Goal: Transaction & Acquisition: Book appointment/travel/reservation

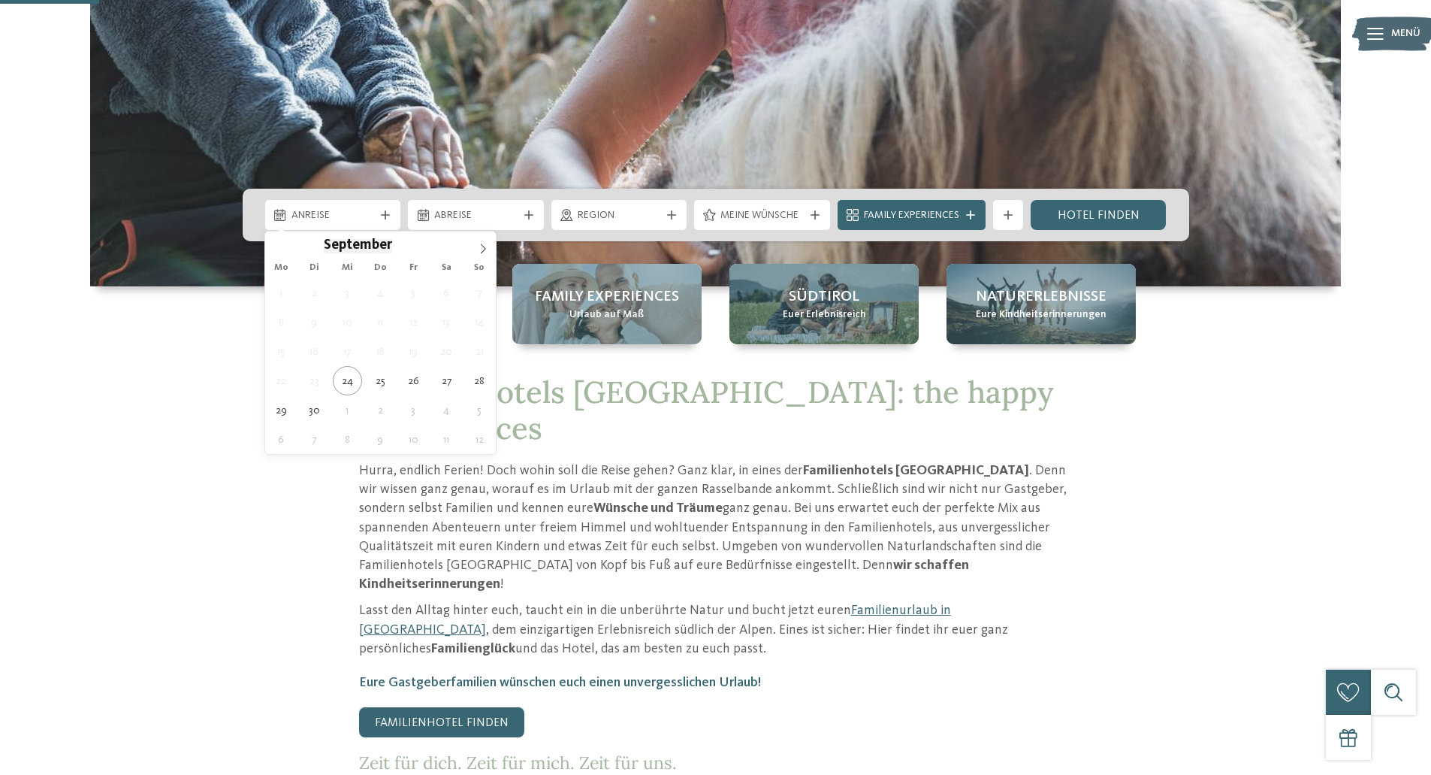
click at [371, 225] on div "Anreise" at bounding box center [333, 215] width 136 height 30
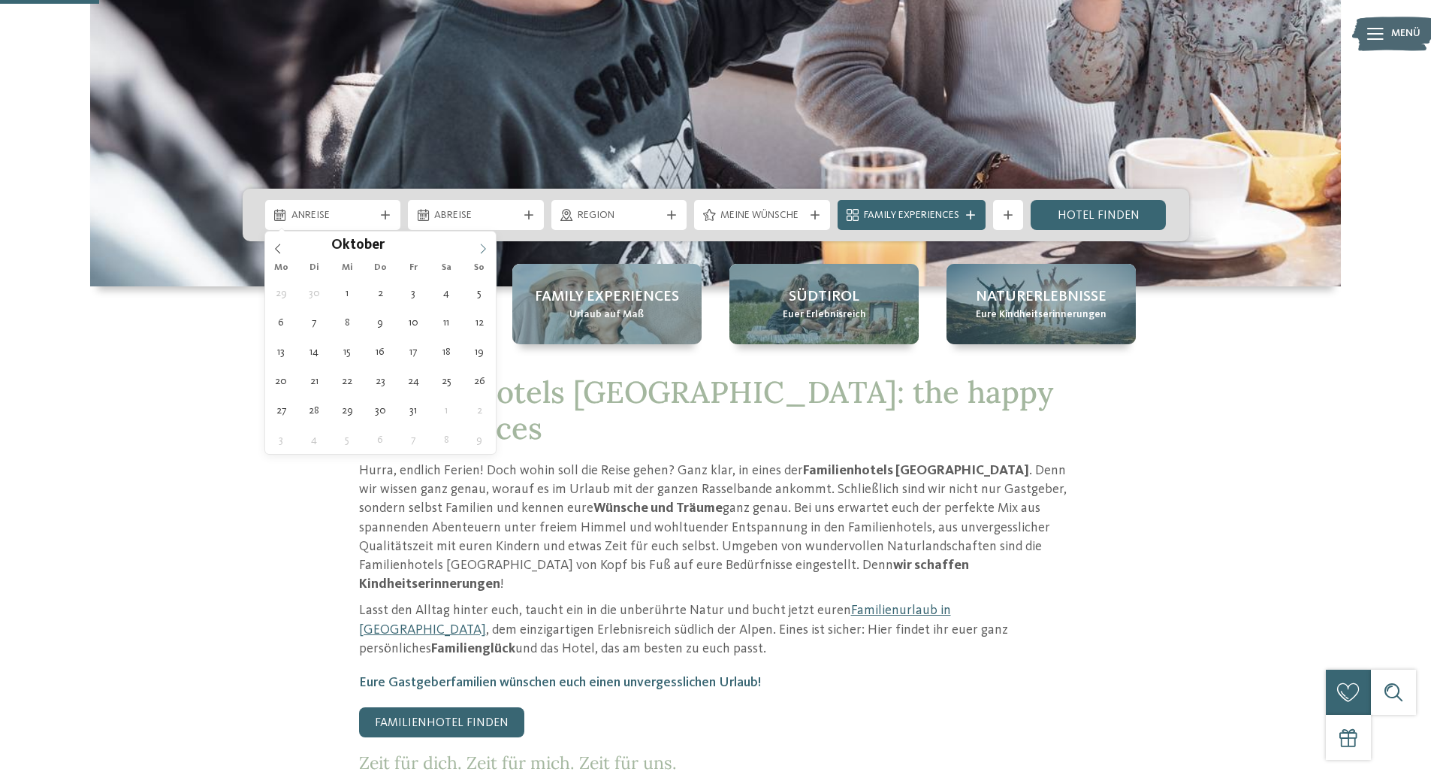
click at [488, 250] on icon at bounding box center [483, 248] width 11 height 11
type div "25.10.2025"
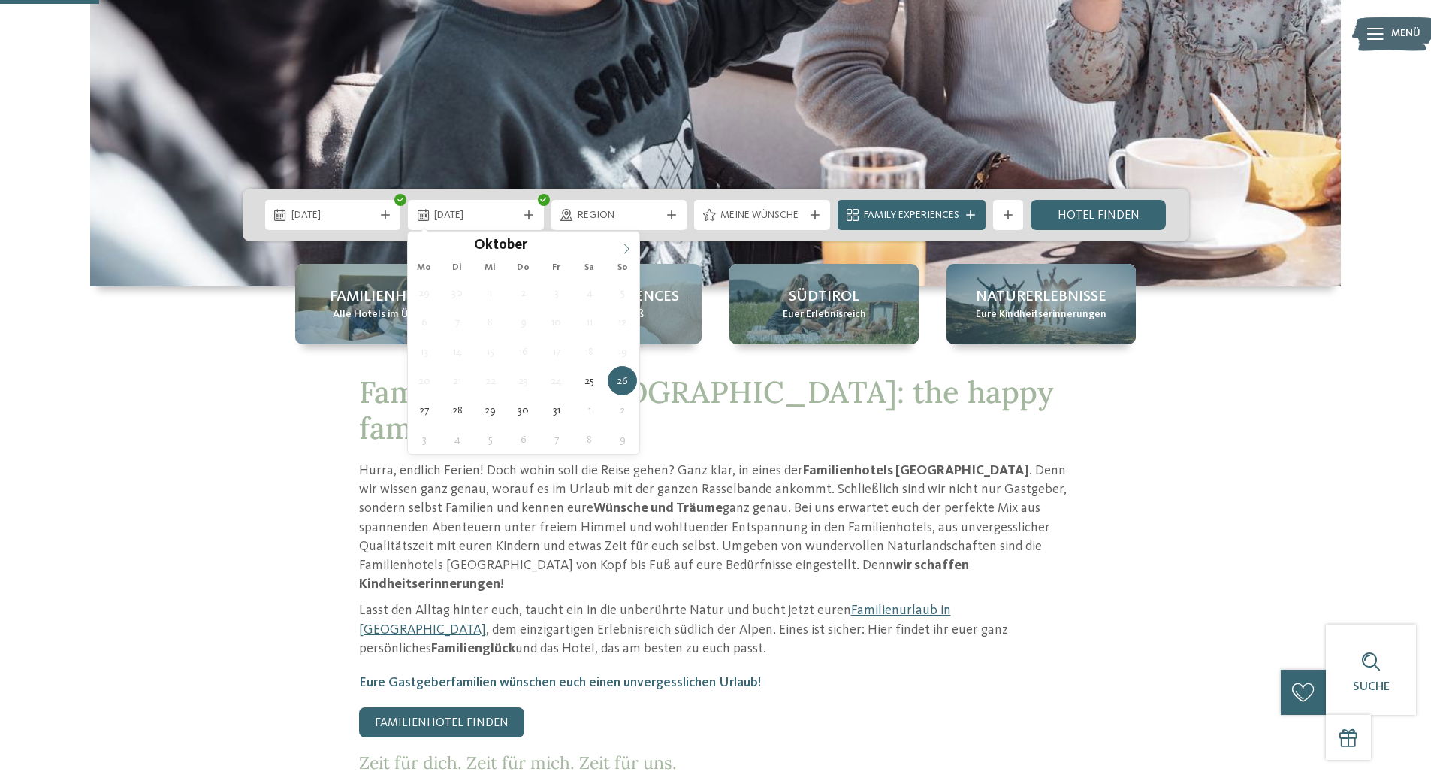
click at [631, 249] on icon at bounding box center [626, 248] width 11 height 11
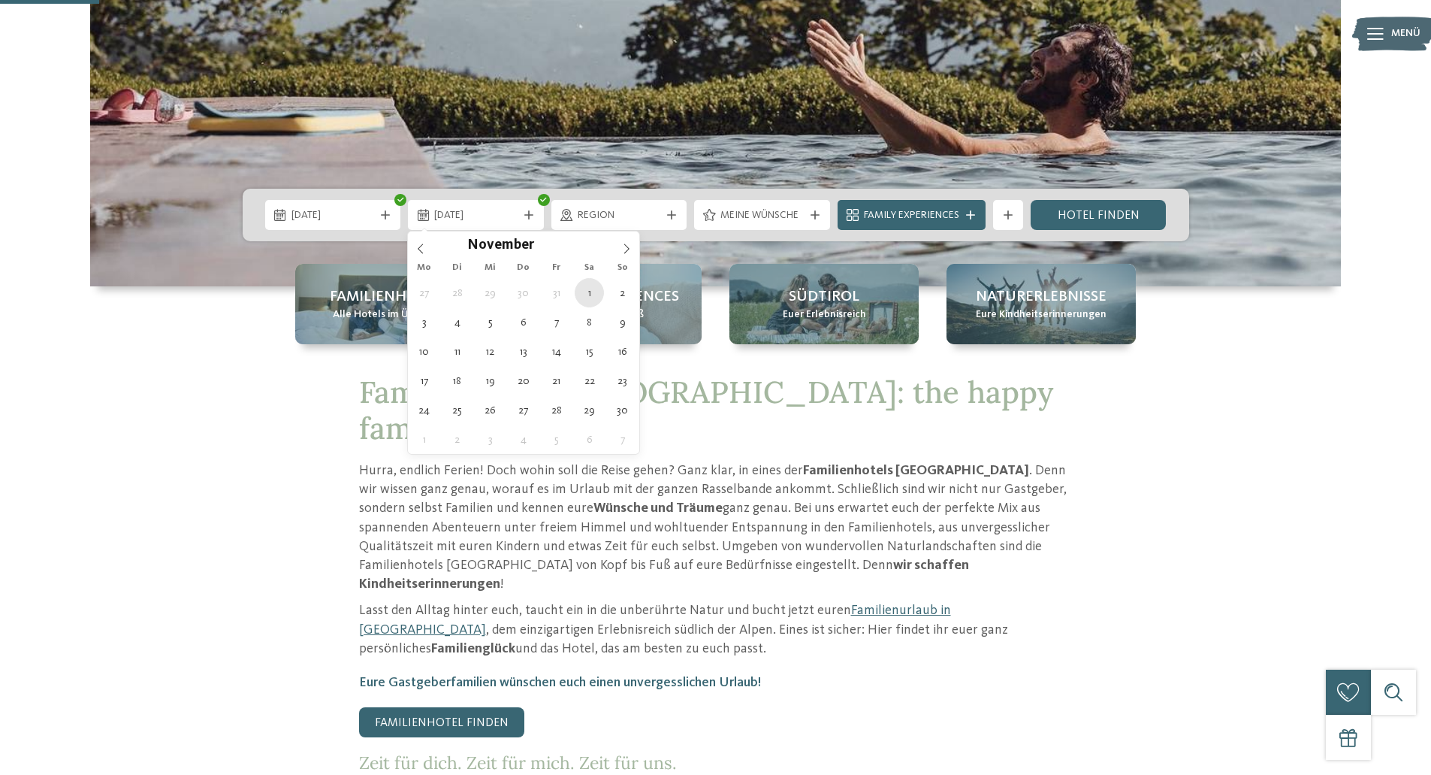
type div "01.11.2025"
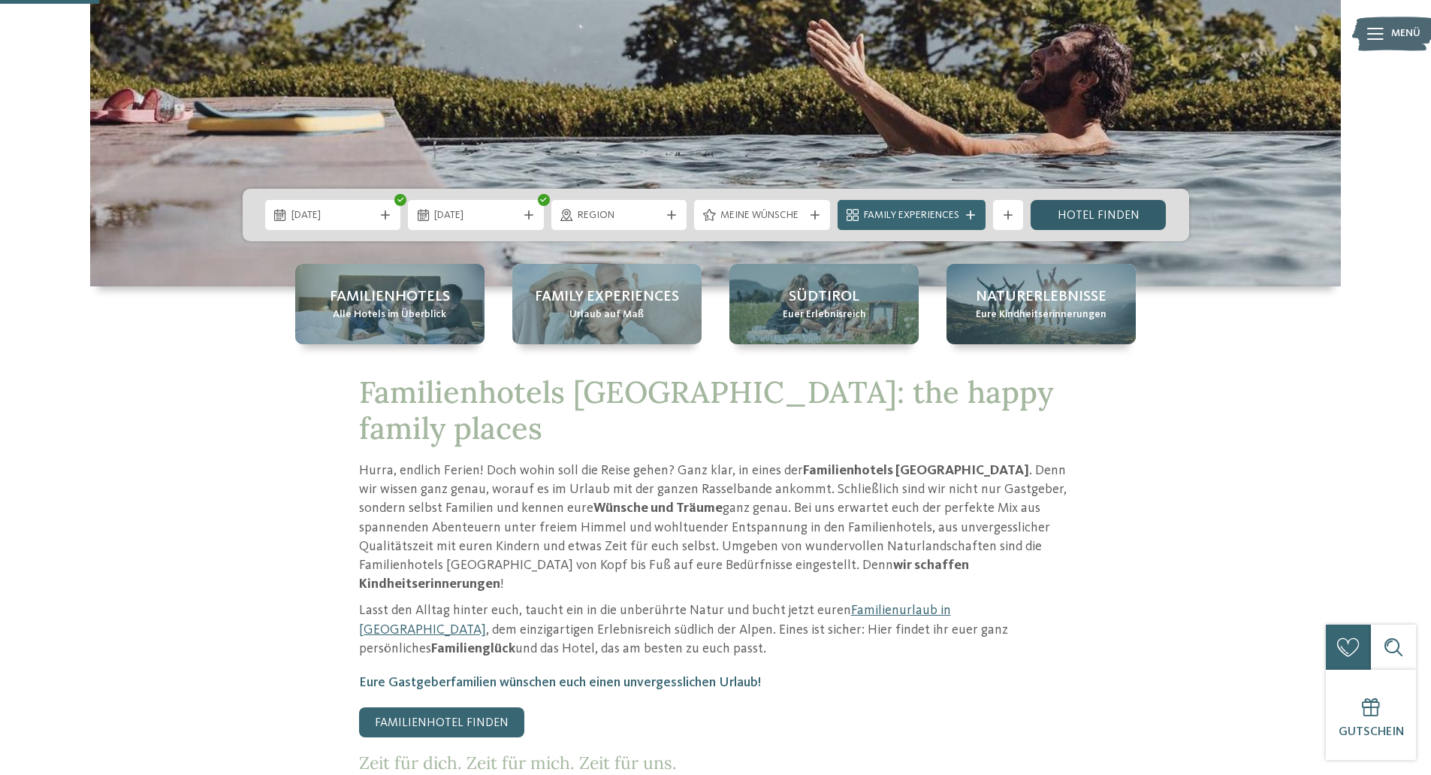
click at [1121, 213] on link "Hotel finden" at bounding box center [1099, 215] width 136 height 30
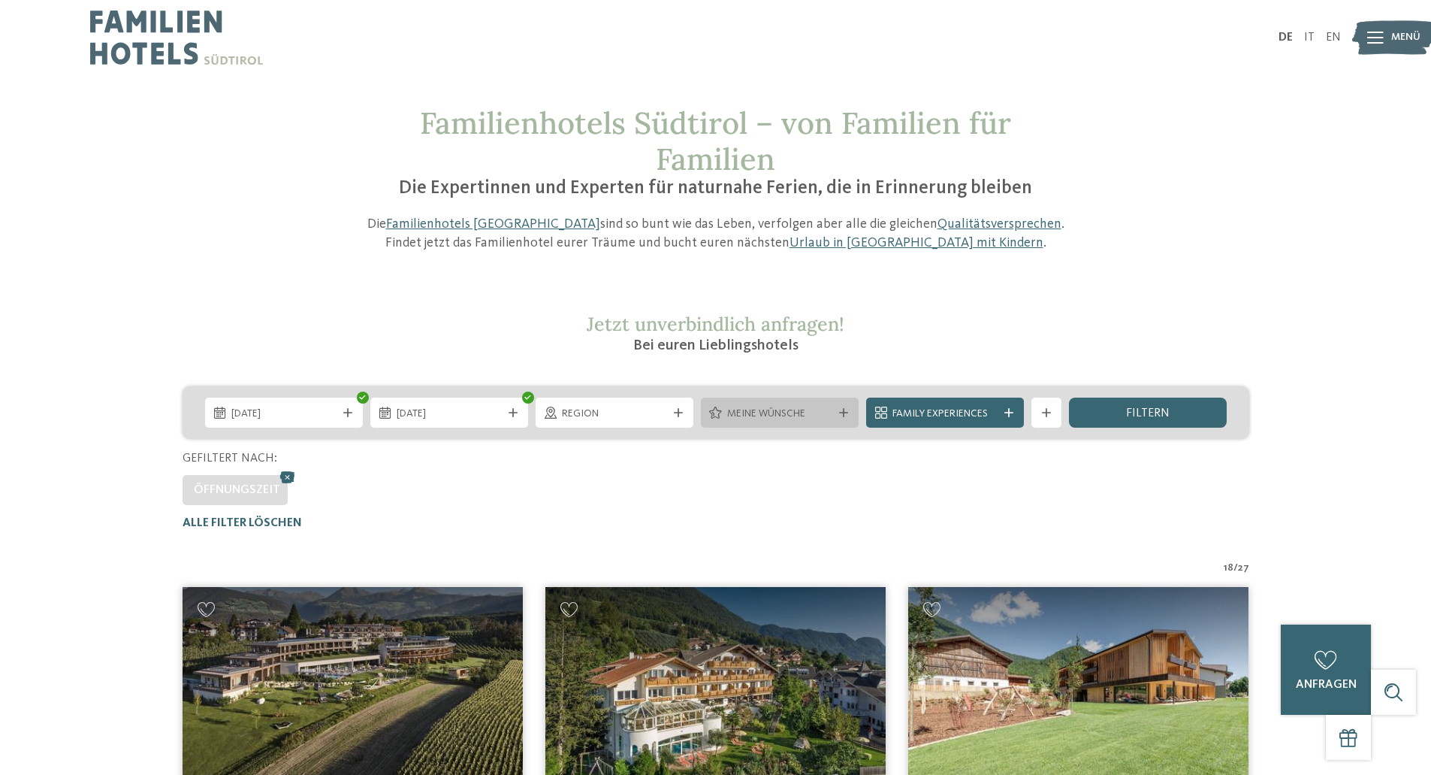
click at [808, 411] on span "Meine Wünsche" at bounding box center [779, 413] width 105 height 15
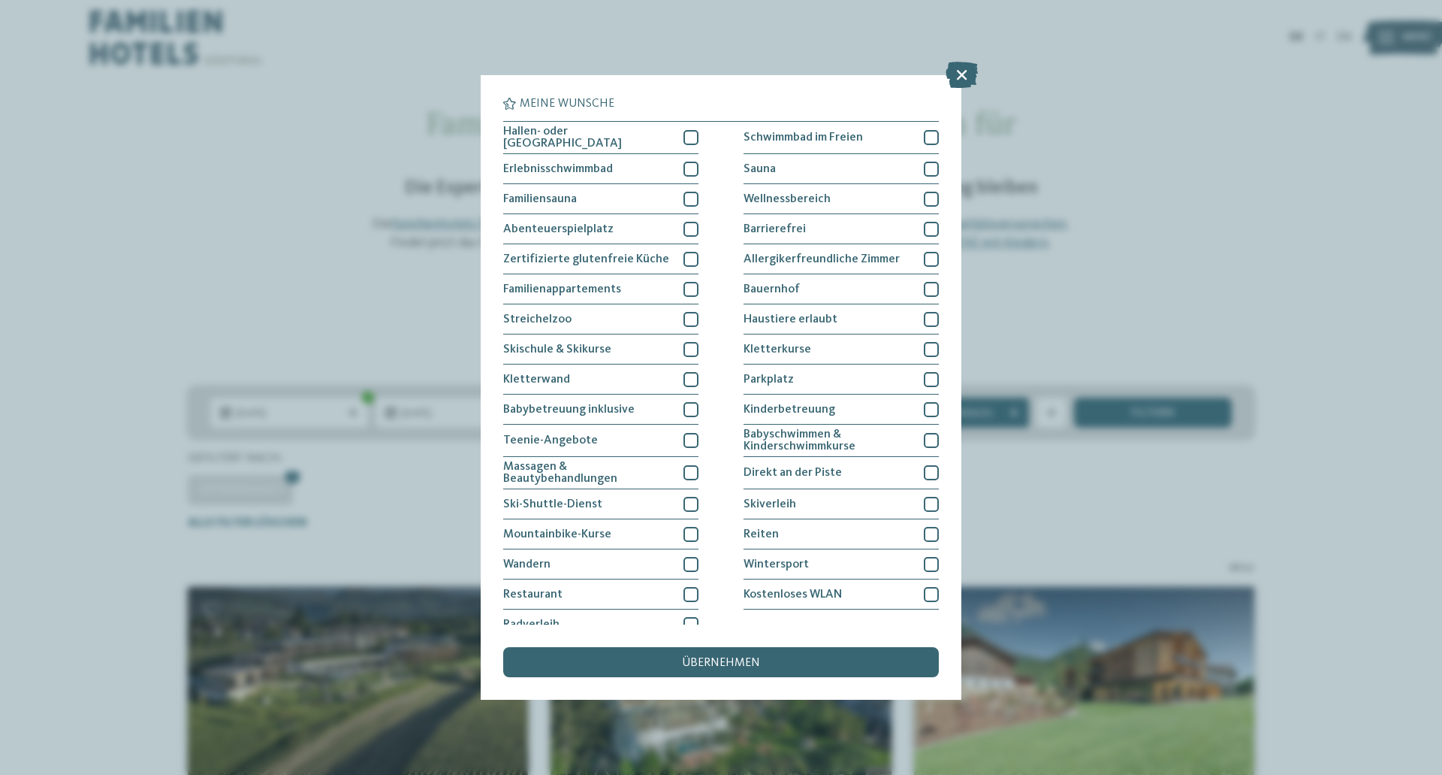
click at [146, 273] on div "Meine Wünsche Hallen- oder Schleusenbad Schwimmbad im Freien" at bounding box center [721, 387] width 1442 height 775
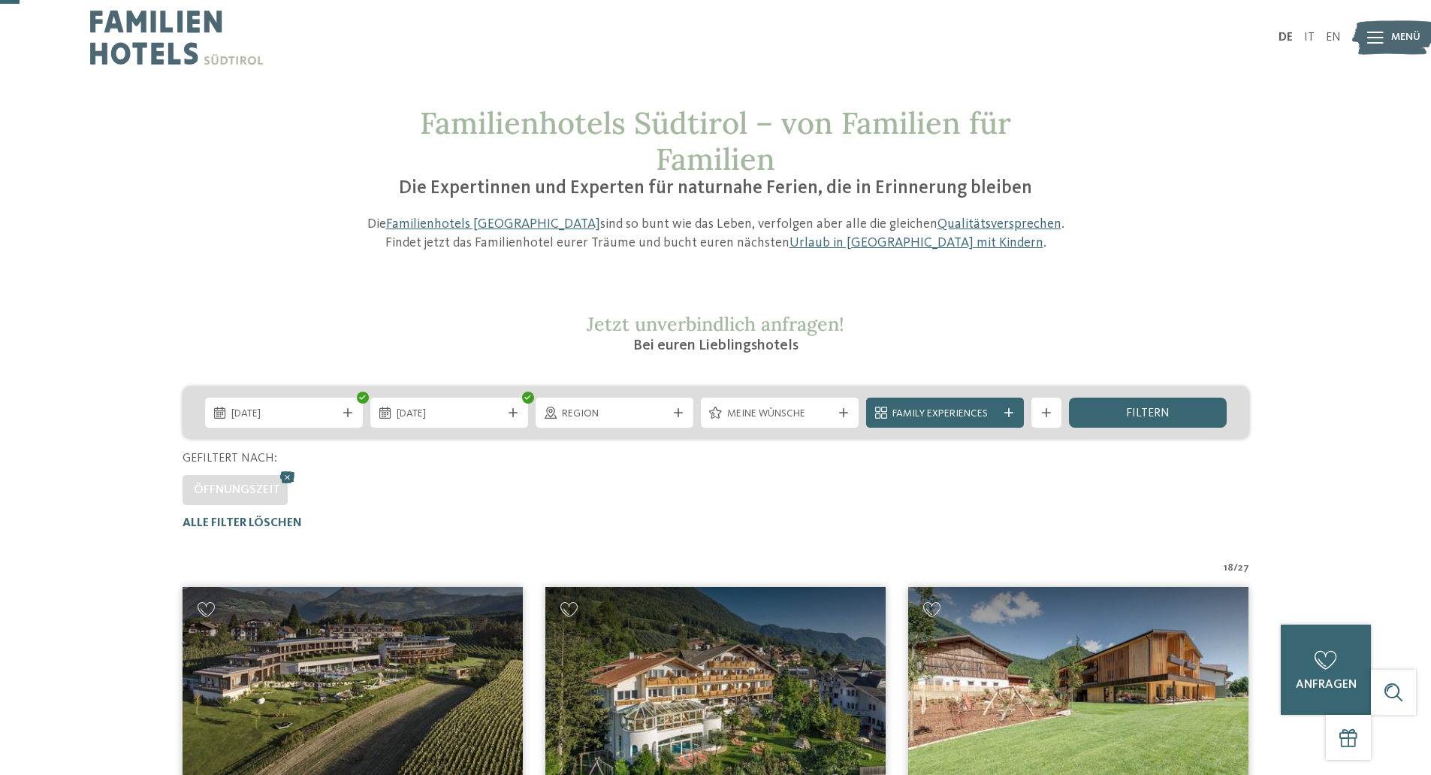
scroll to position [376, 0]
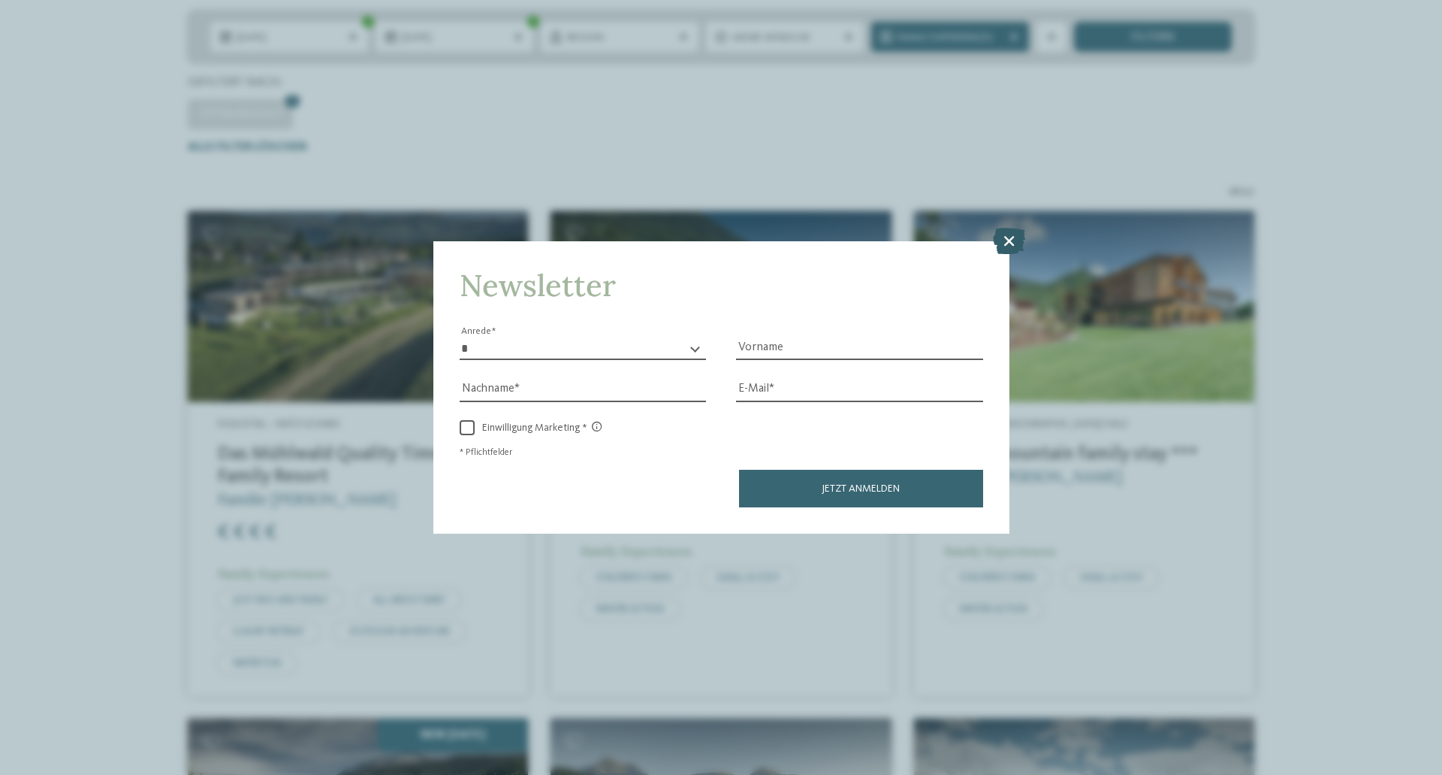
click at [1016, 241] on icon at bounding box center [1009, 241] width 32 height 26
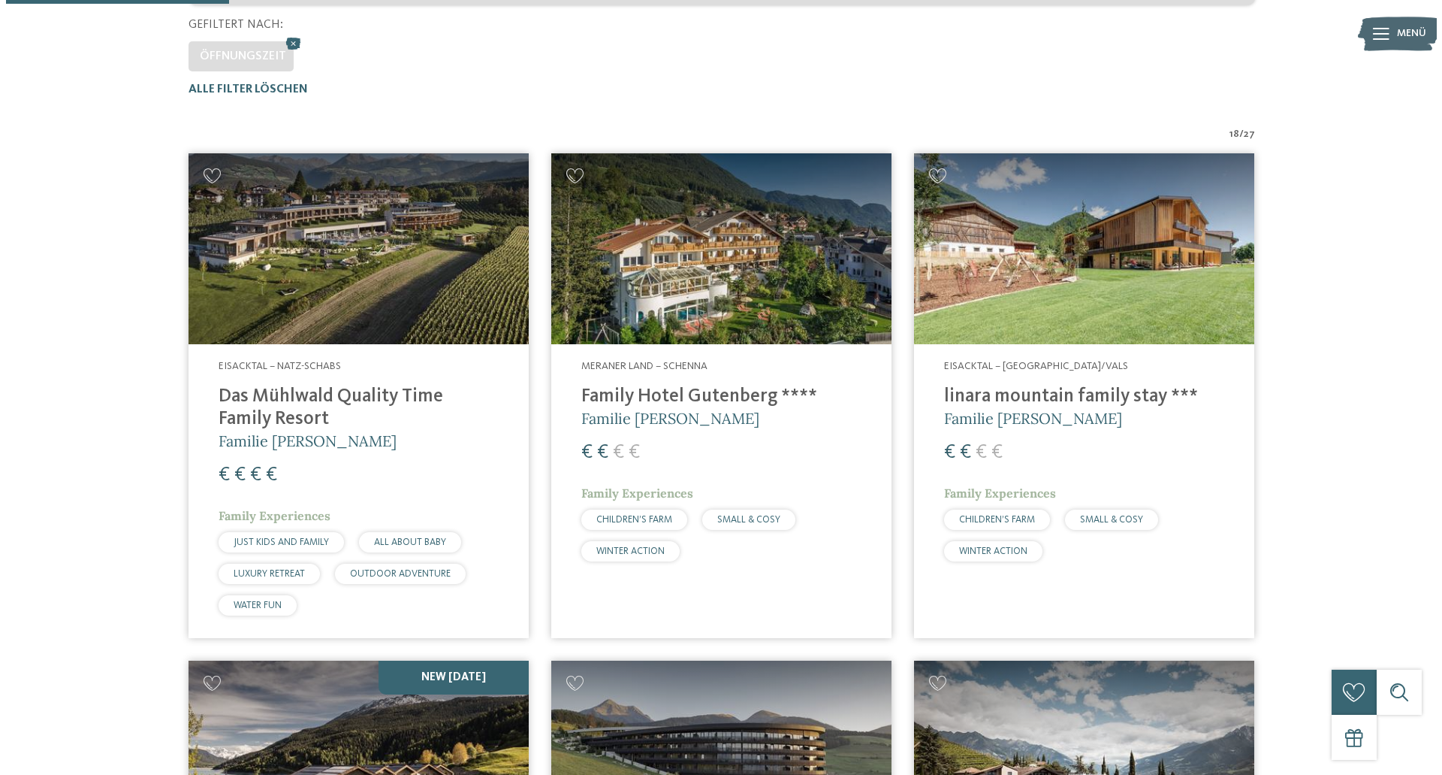
scroll to position [0, 0]
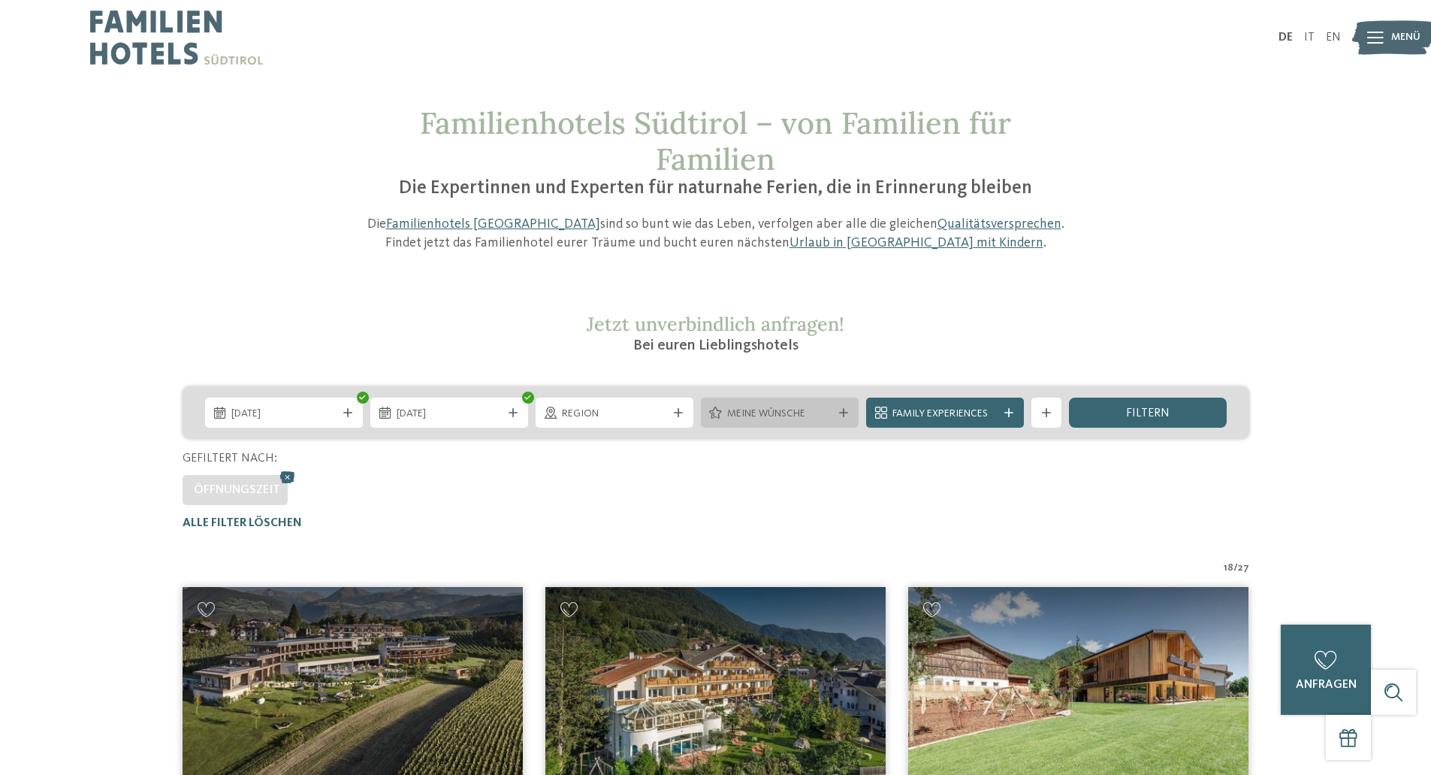
click at [780, 405] on div "Meine Wünsche" at bounding box center [779, 413] width 113 height 17
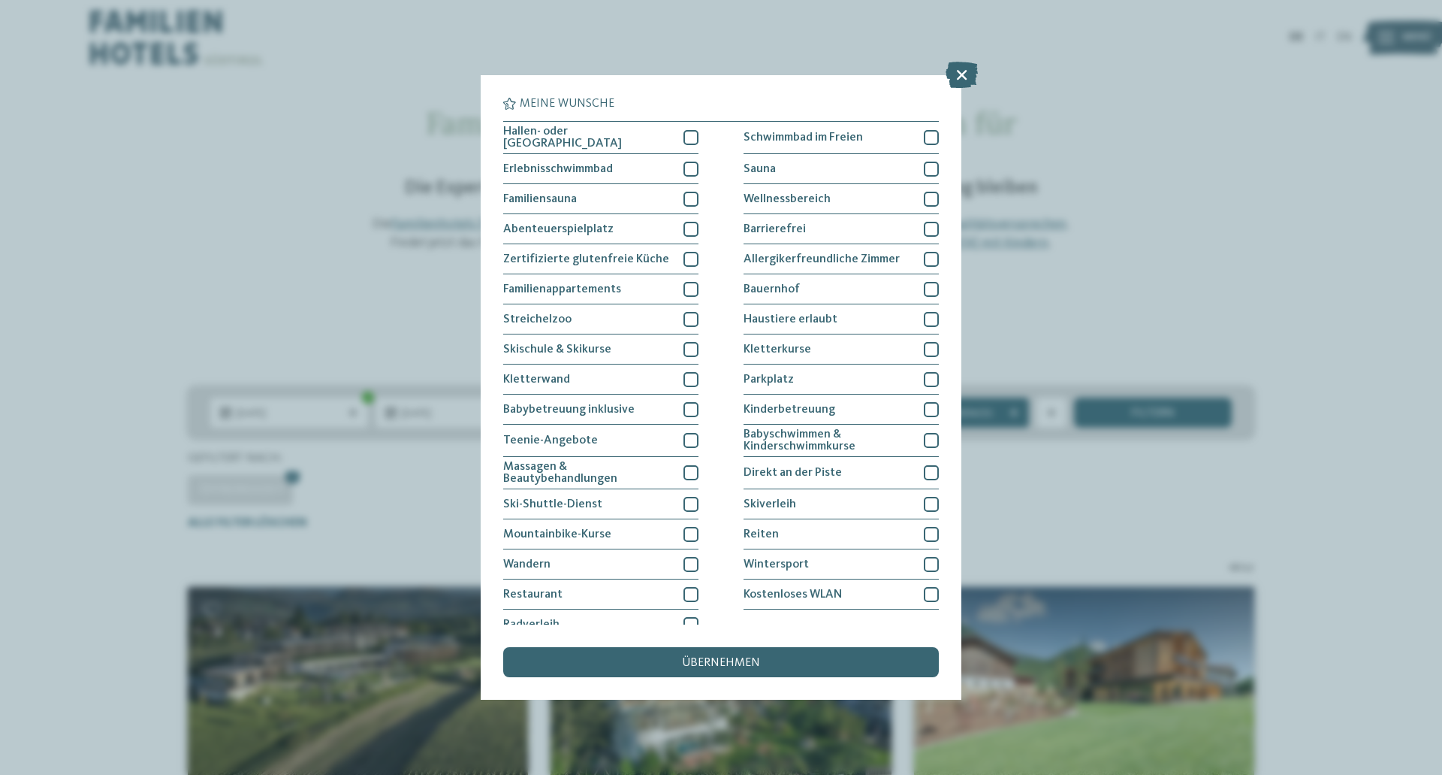
click at [1333, 223] on div "Meine Wünsche Hallen- oder Schleusenbad Schwimmbad im Freien" at bounding box center [721, 387] width 1442 height 775
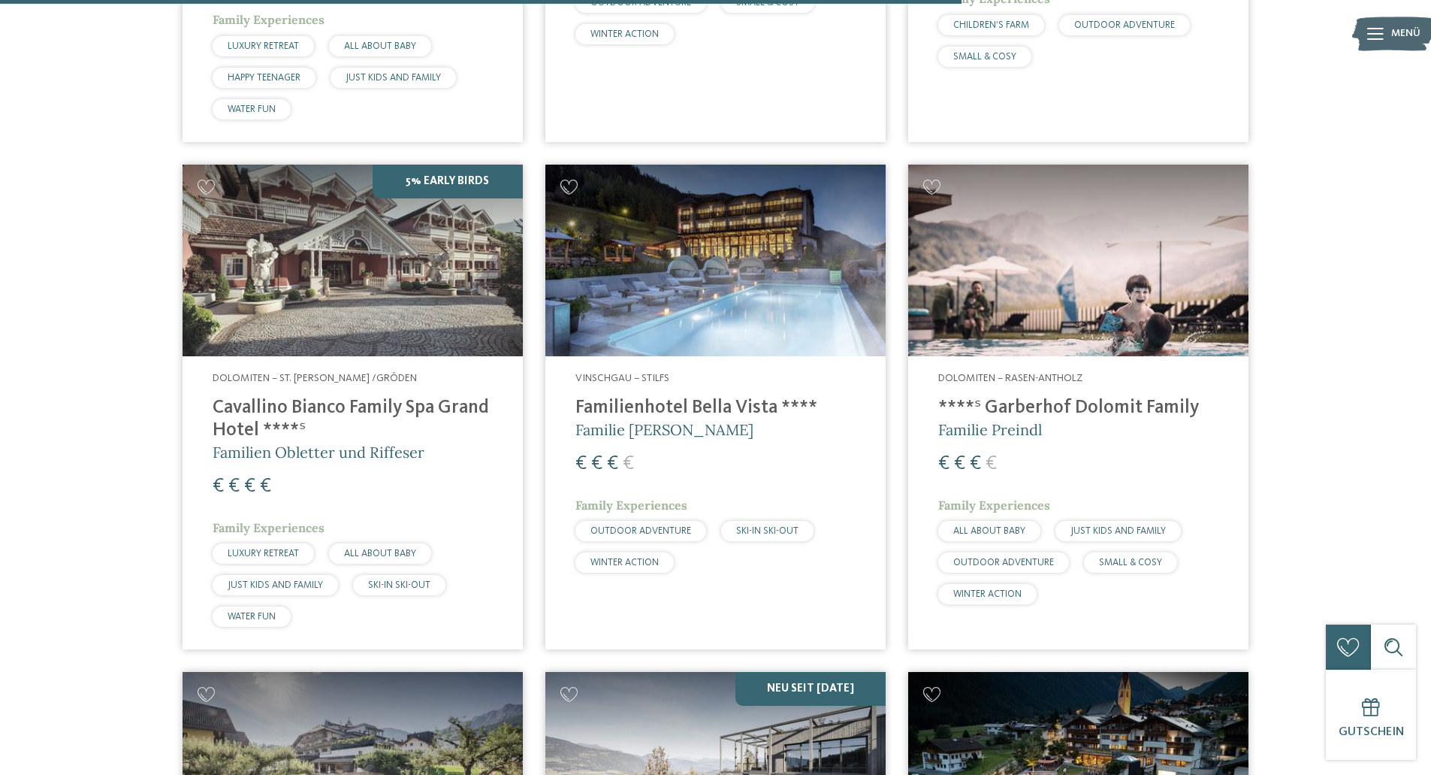
scroll to position [2479, 0]
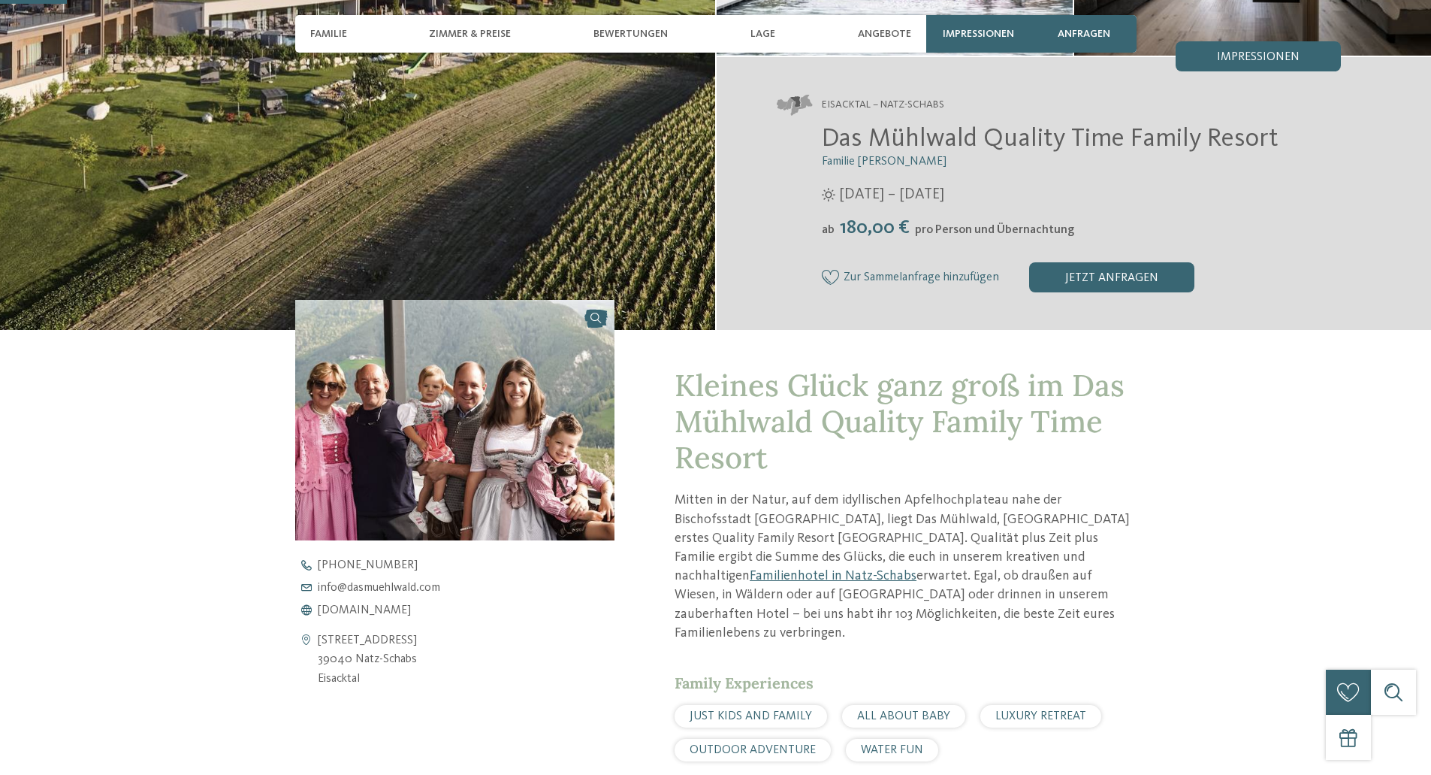
scroll to position [300, 0]
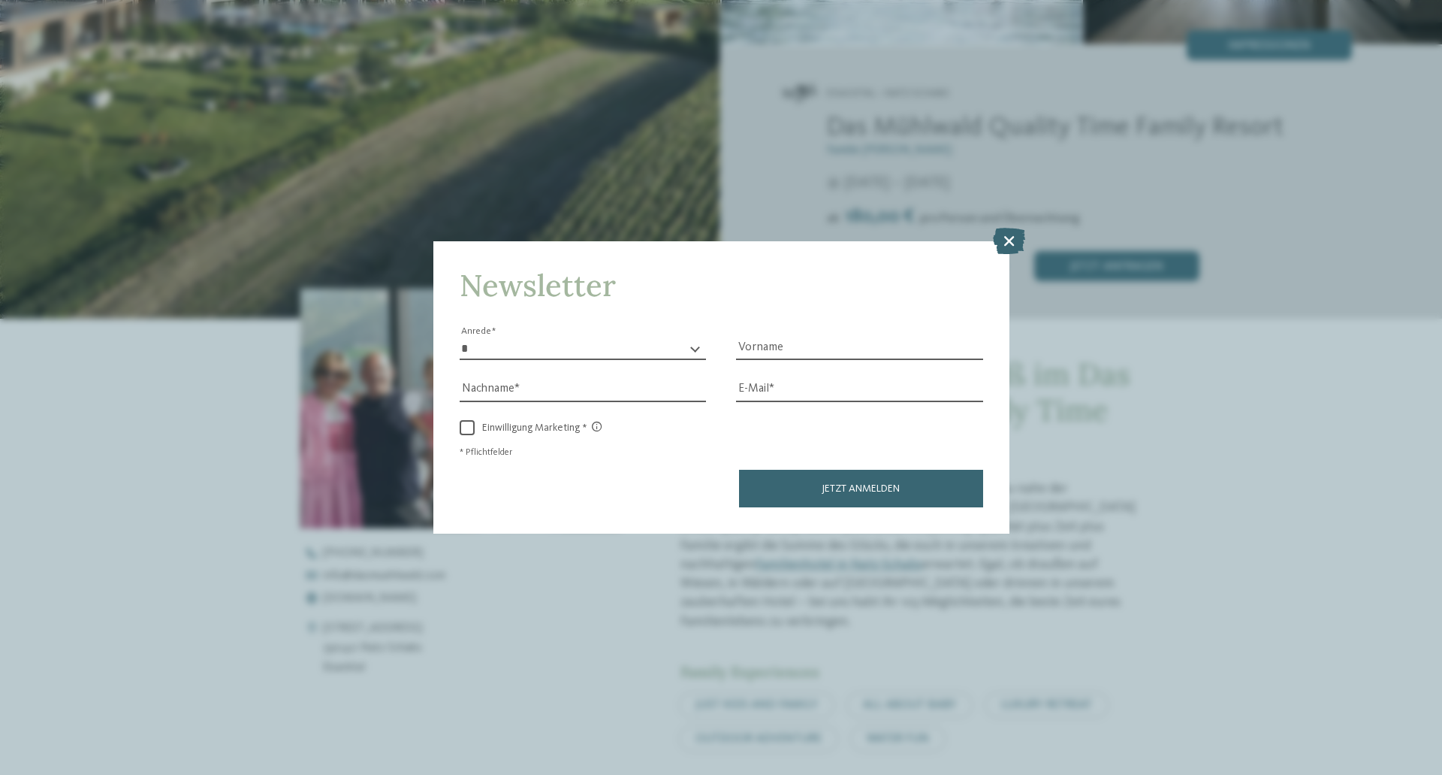
drag, startPoint x: 1009, startPoint y: 232, endPoint x: 1101, endPoint y: 294, distance: 111.1
click at [1010, 233] on icon at bounding box center [1009, 241] width 32 height 26
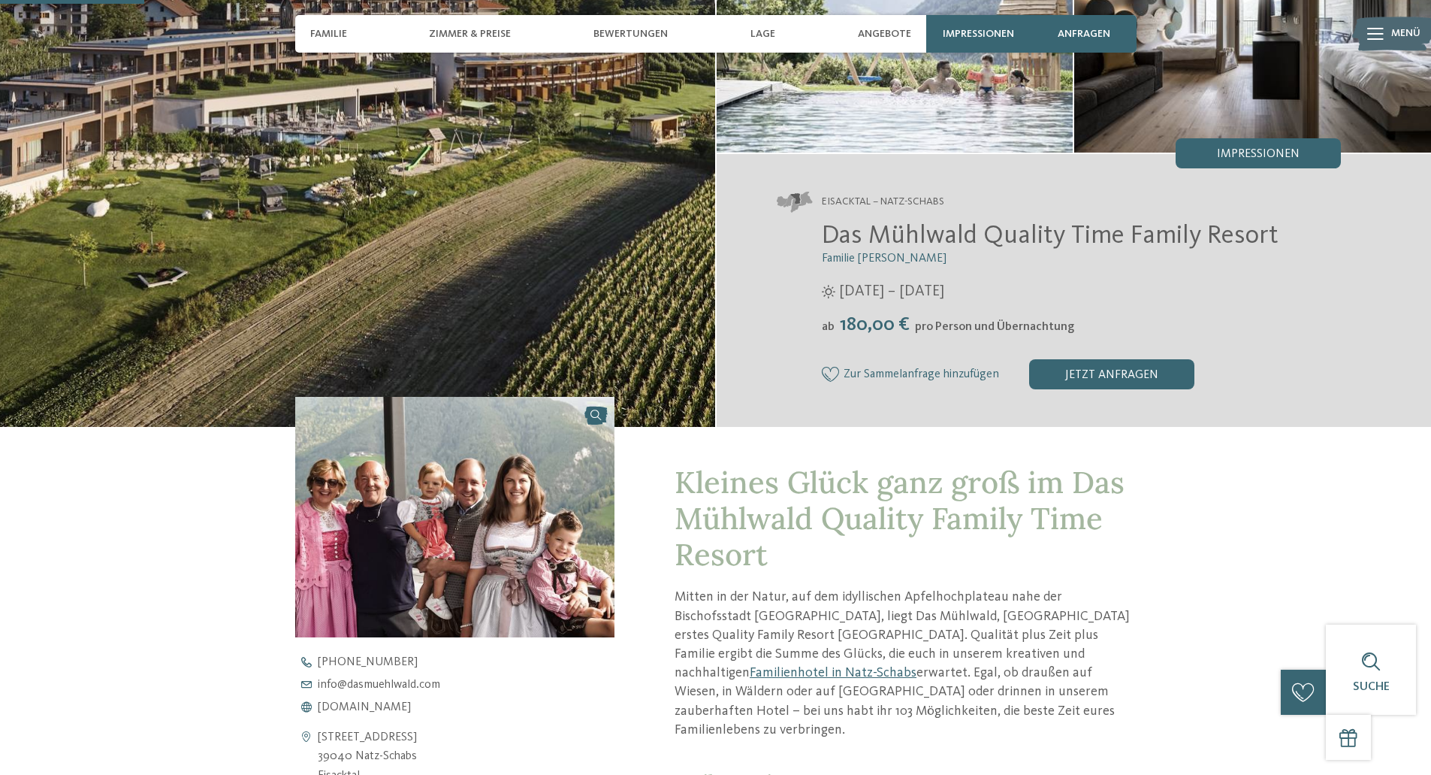
scroll to position [0, 0]
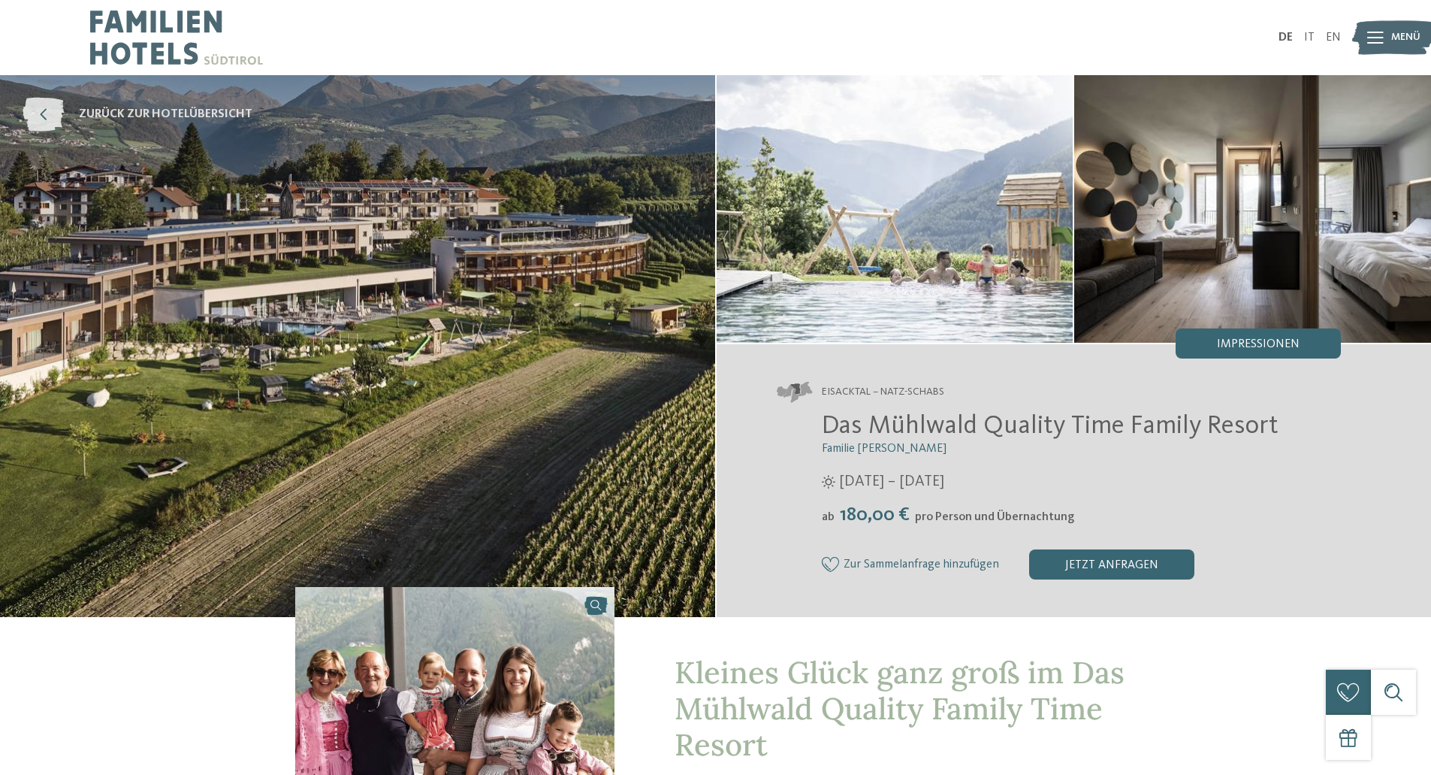
click at [55, 107] on icon at bounding box center [43, 115] width 41 height 34
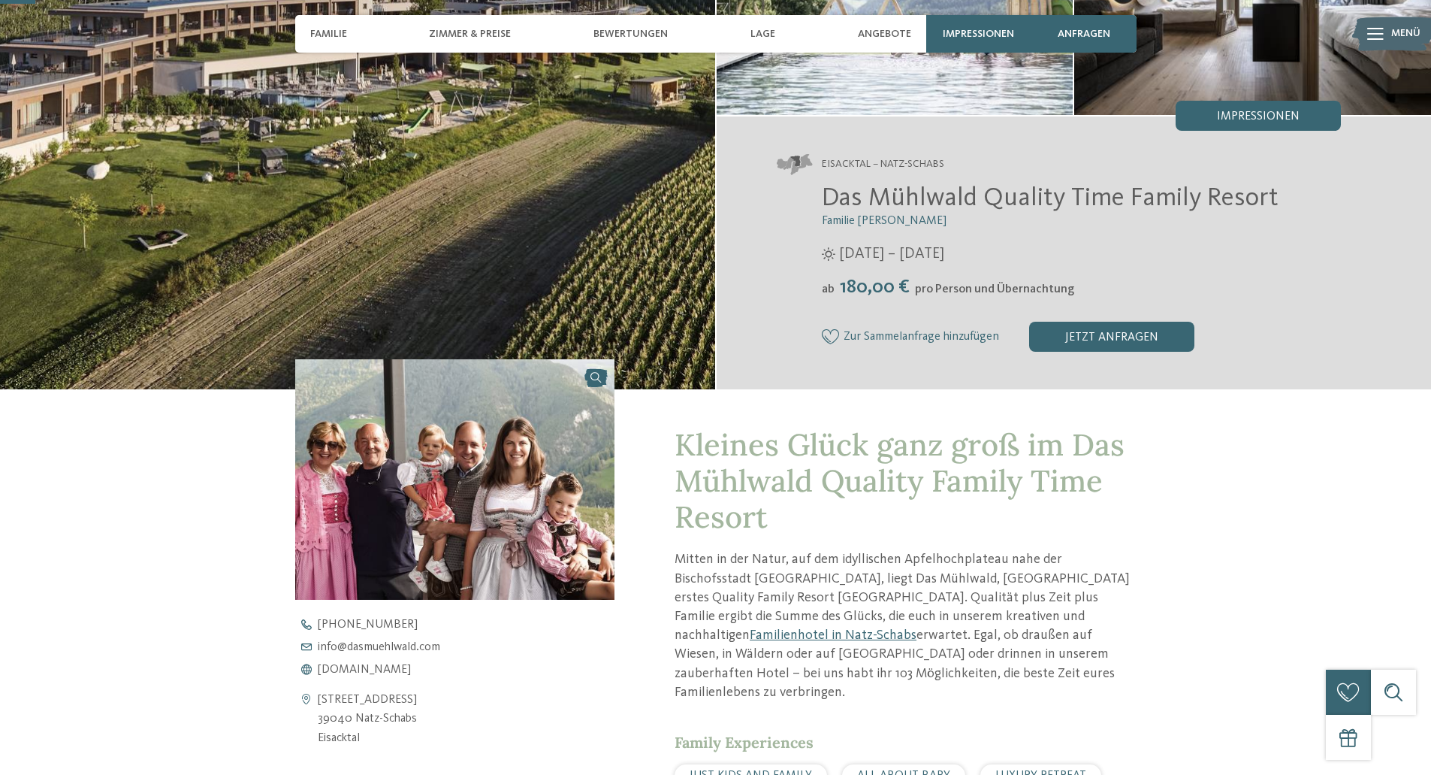
scroll to position [601, 0]
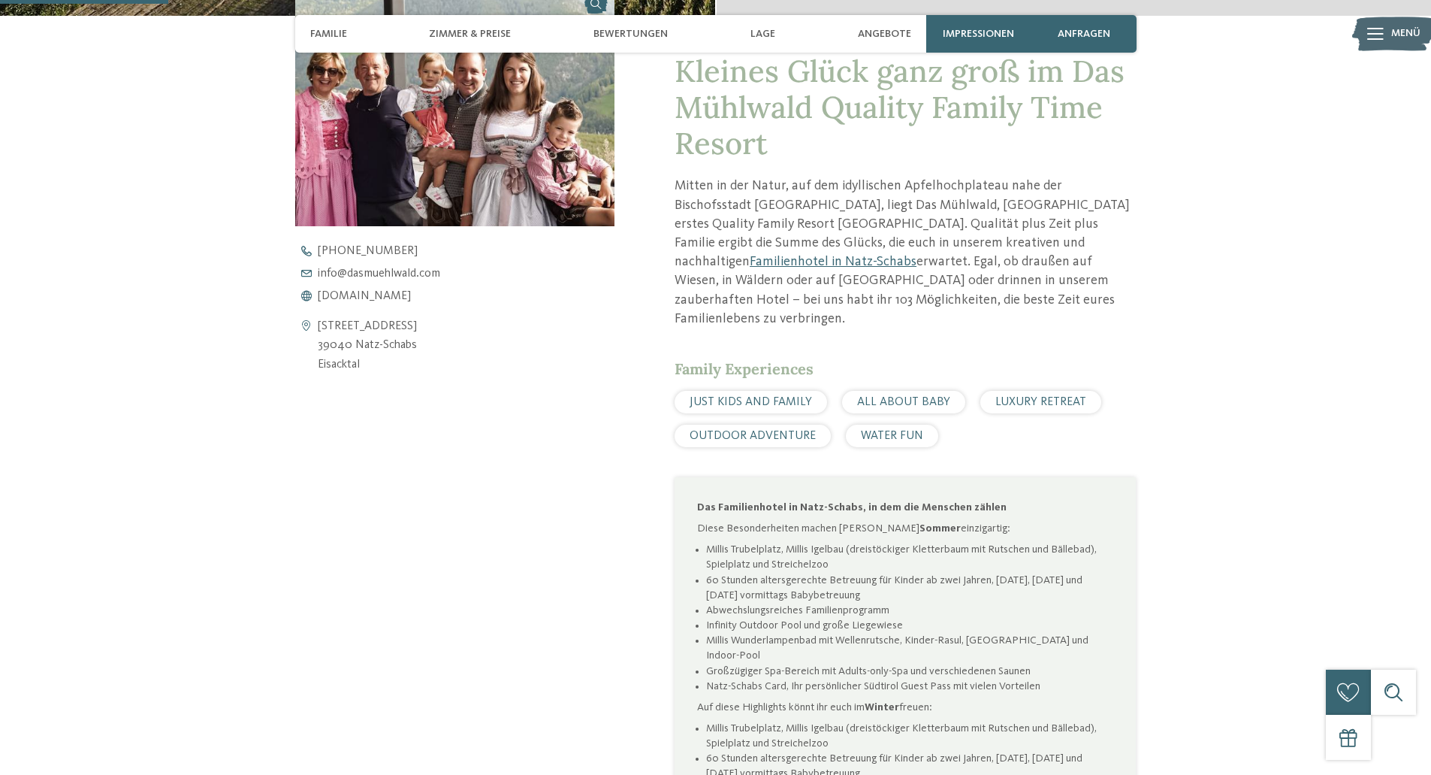
click at [838, 119] on span "Kleines Glück ganz groß im Das Mühlwald Quality Family Time Resort" at bounding box center [900, 107] width 450 height 110
click at [397, 300] on span "www.dasmuehlwald.com" at bounding box center [364, 296] width 93 height 12
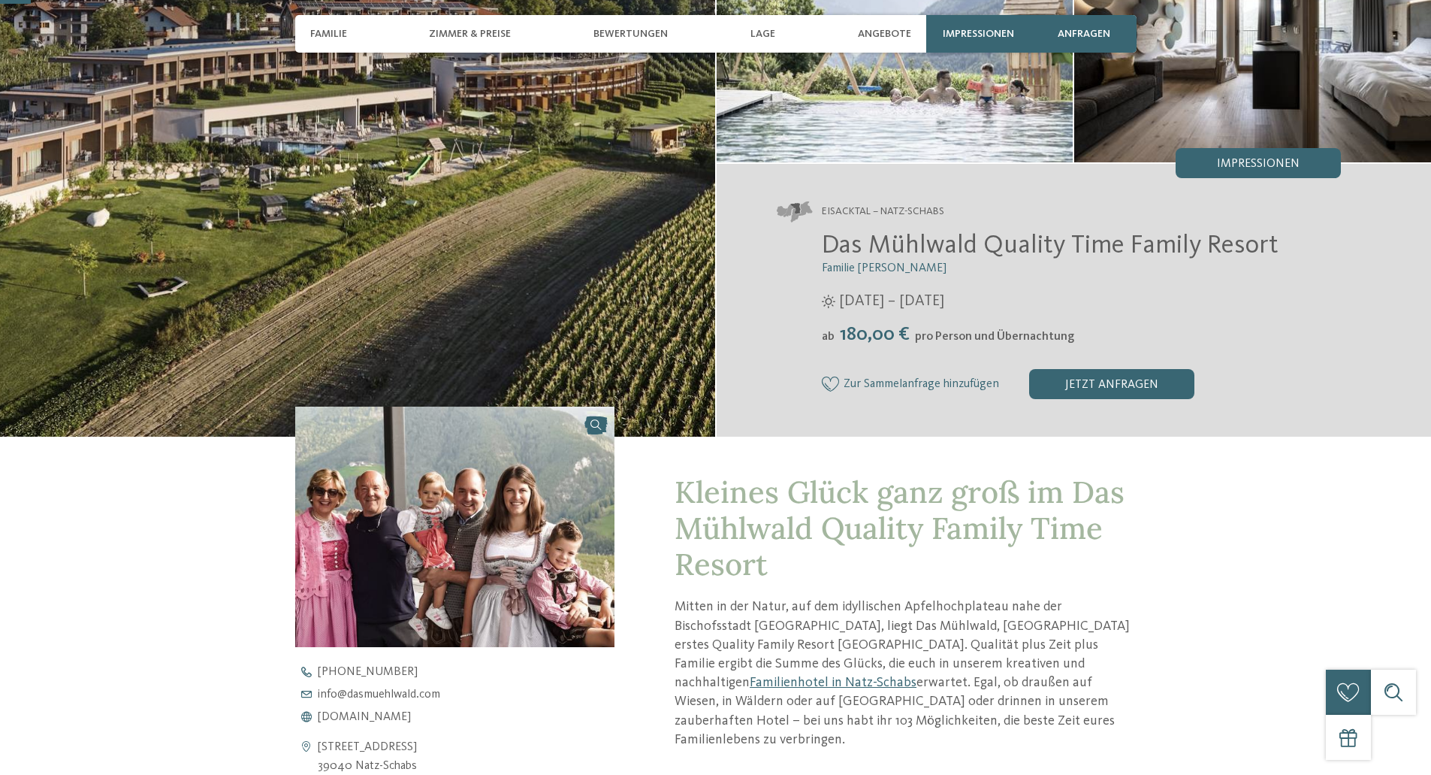
scroll to position [451, 0]
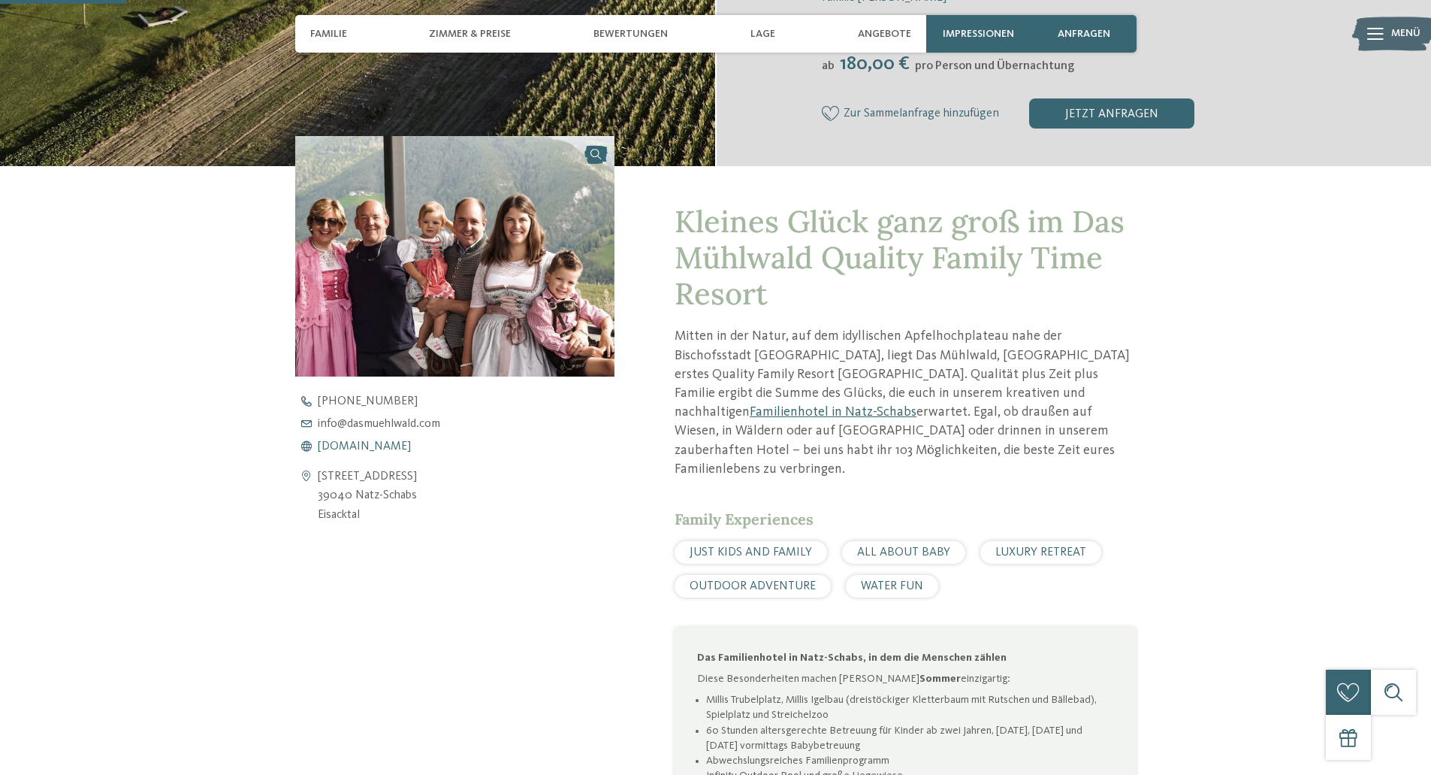
click at [382, 447] on span "www.dasmuehlwald.com" at bounding box center [364, 446] width 93 height 12
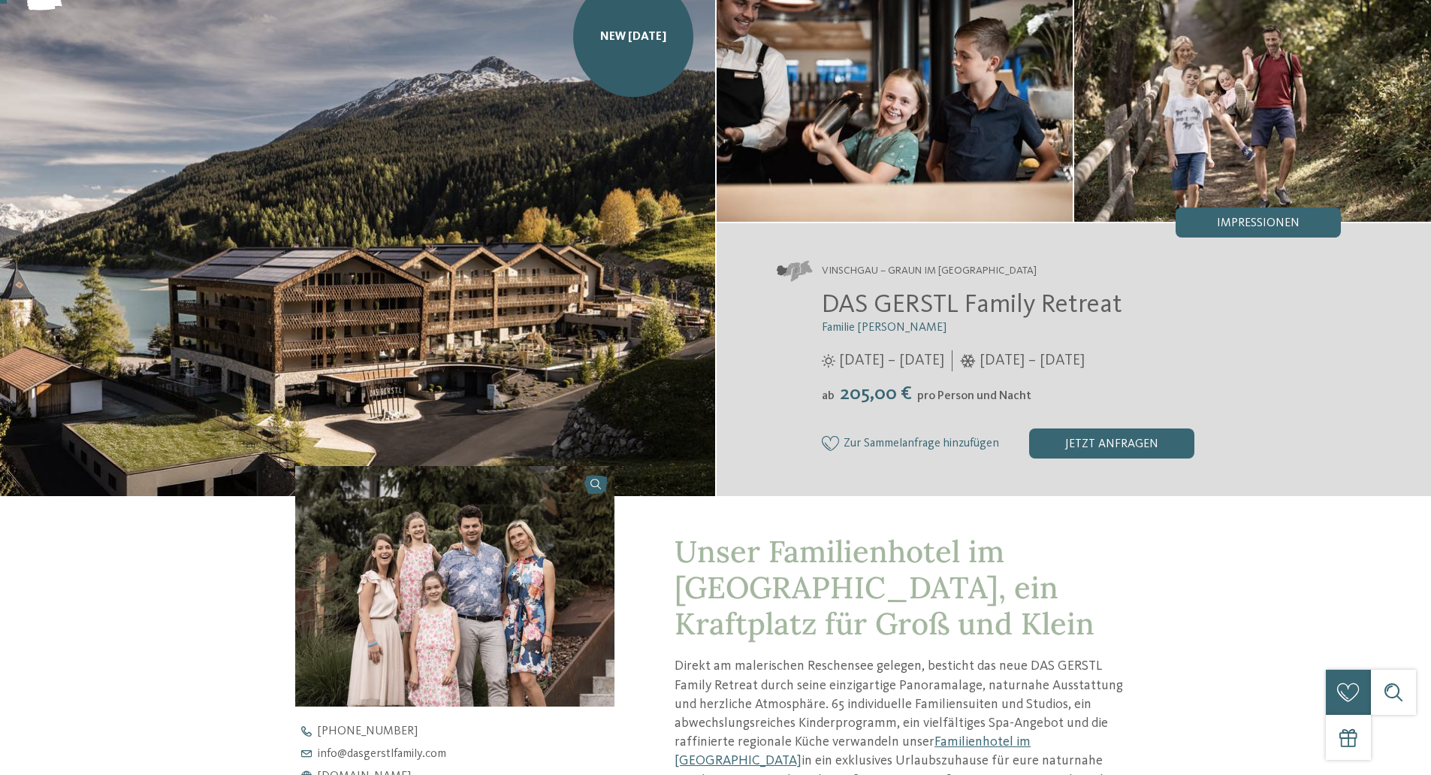
scroll to position [451, 0]
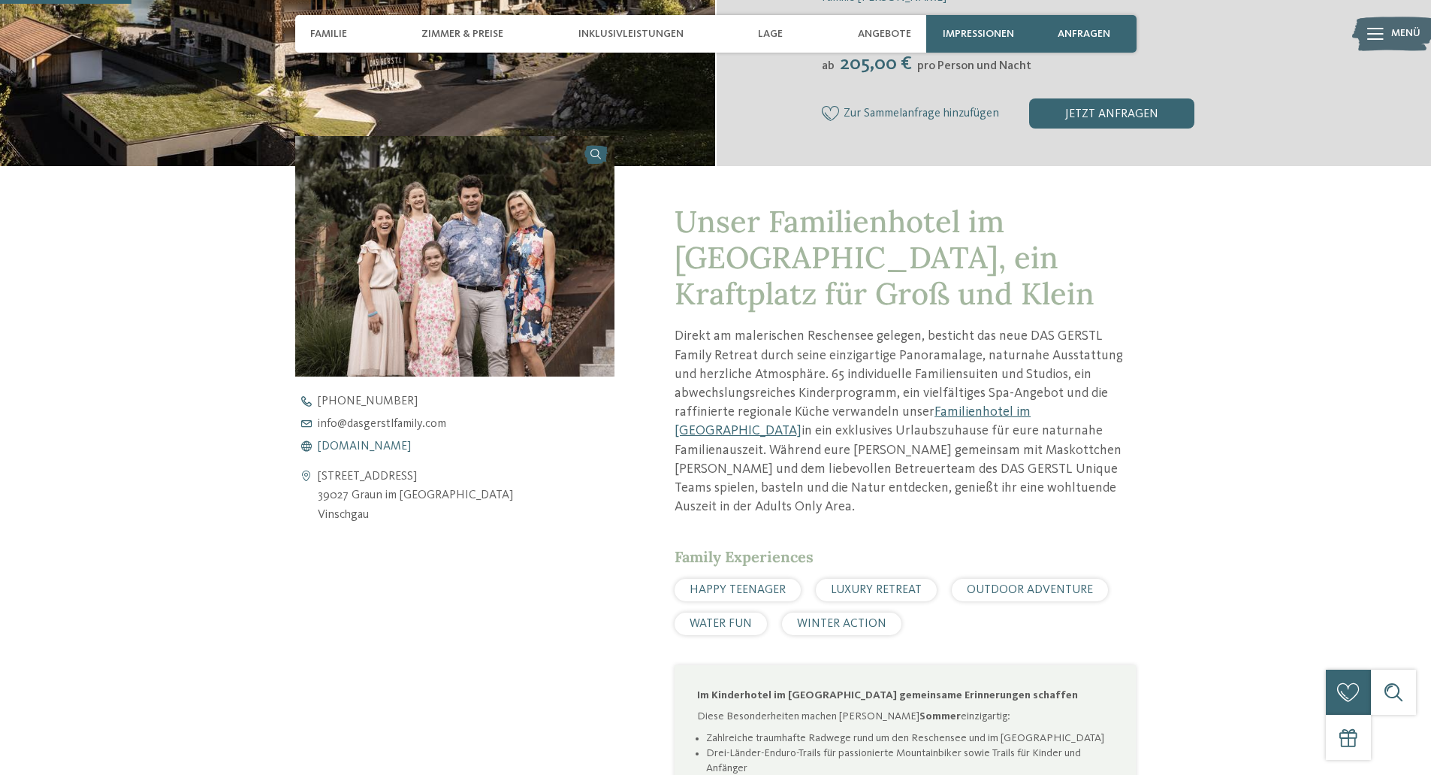
click at [400, 441] on span "www.dasgerstlfamily.com" at bounding box center [364, 446] width 93 height 12
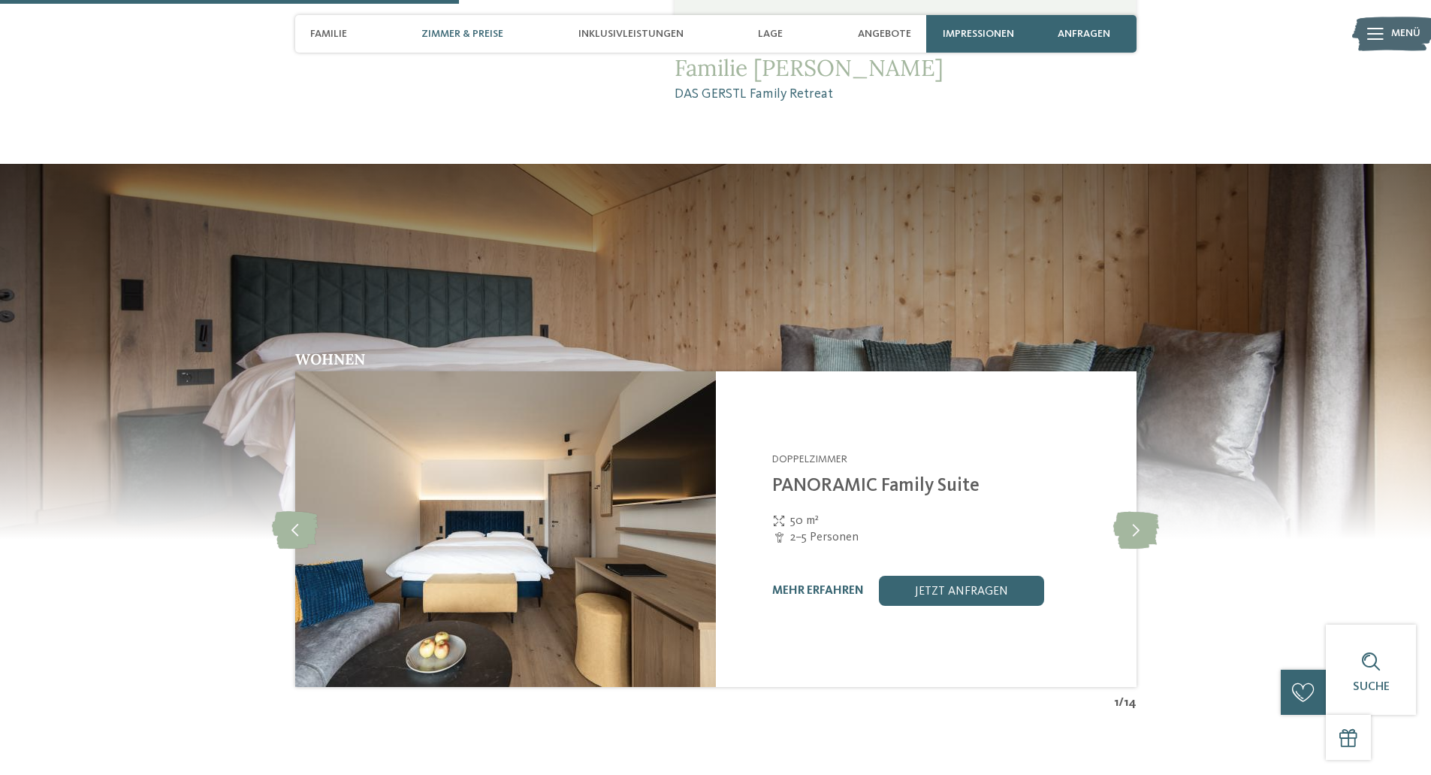
scroll to position [676, 0]
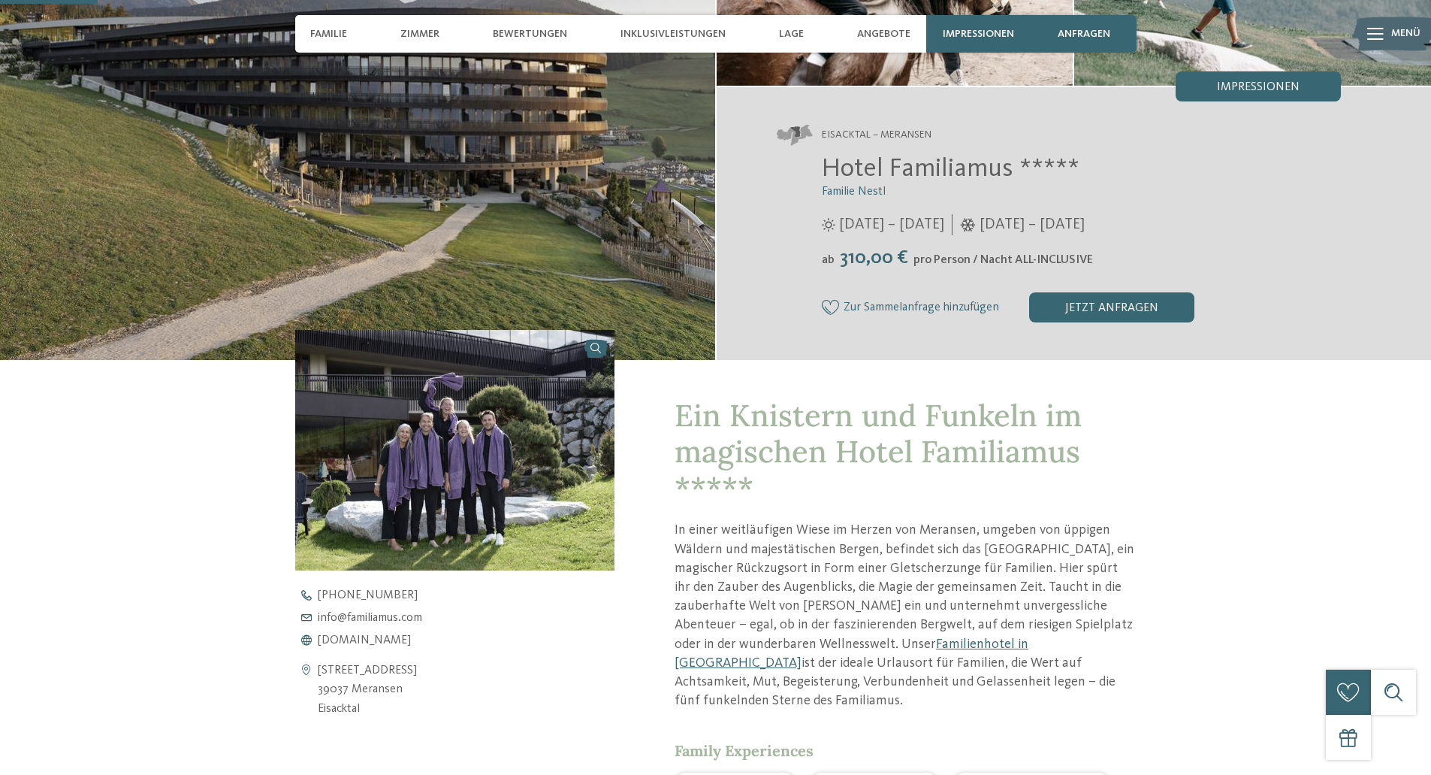
scroll to position [376, 0]
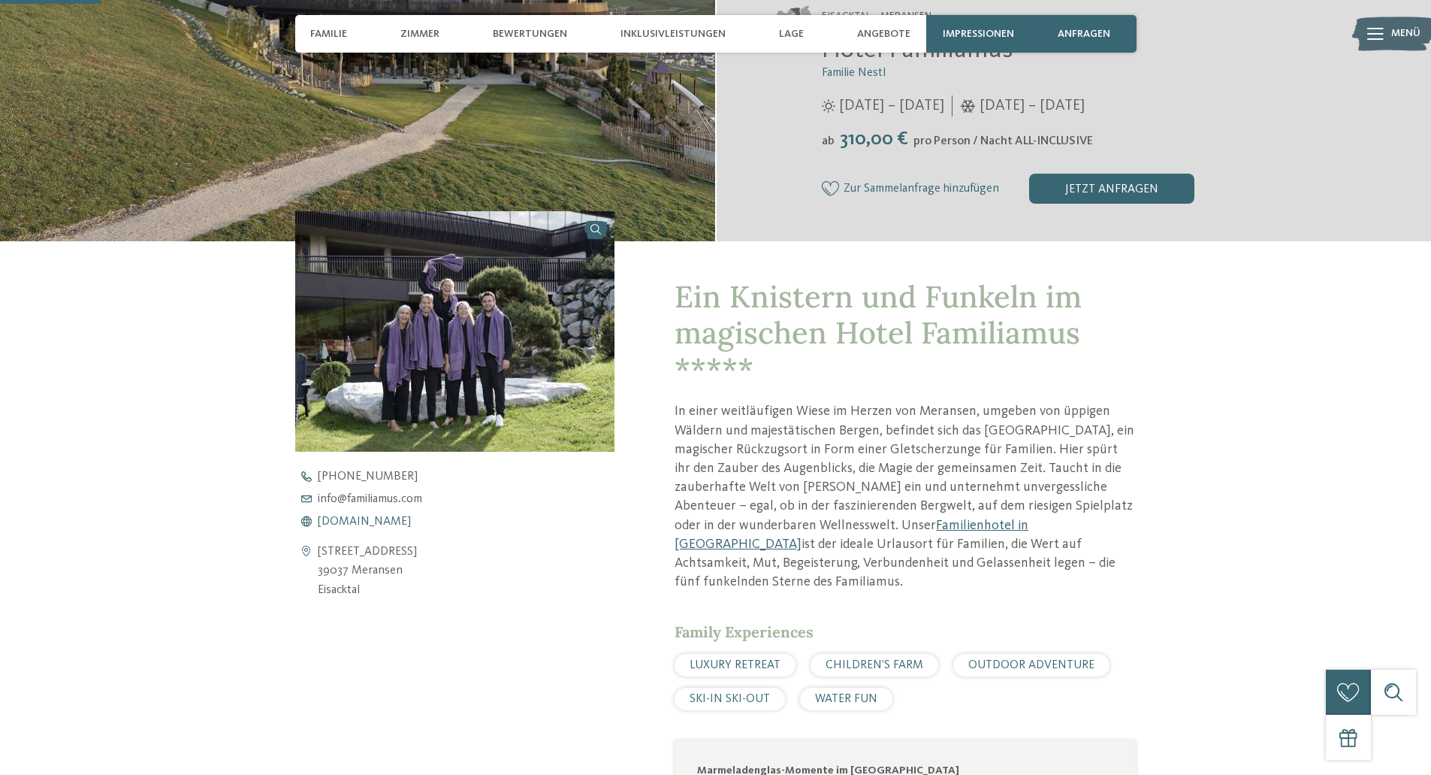
click at [369, 518] on span "www.familiamus.com" at bounding box center [364, 521] width 93 height 12
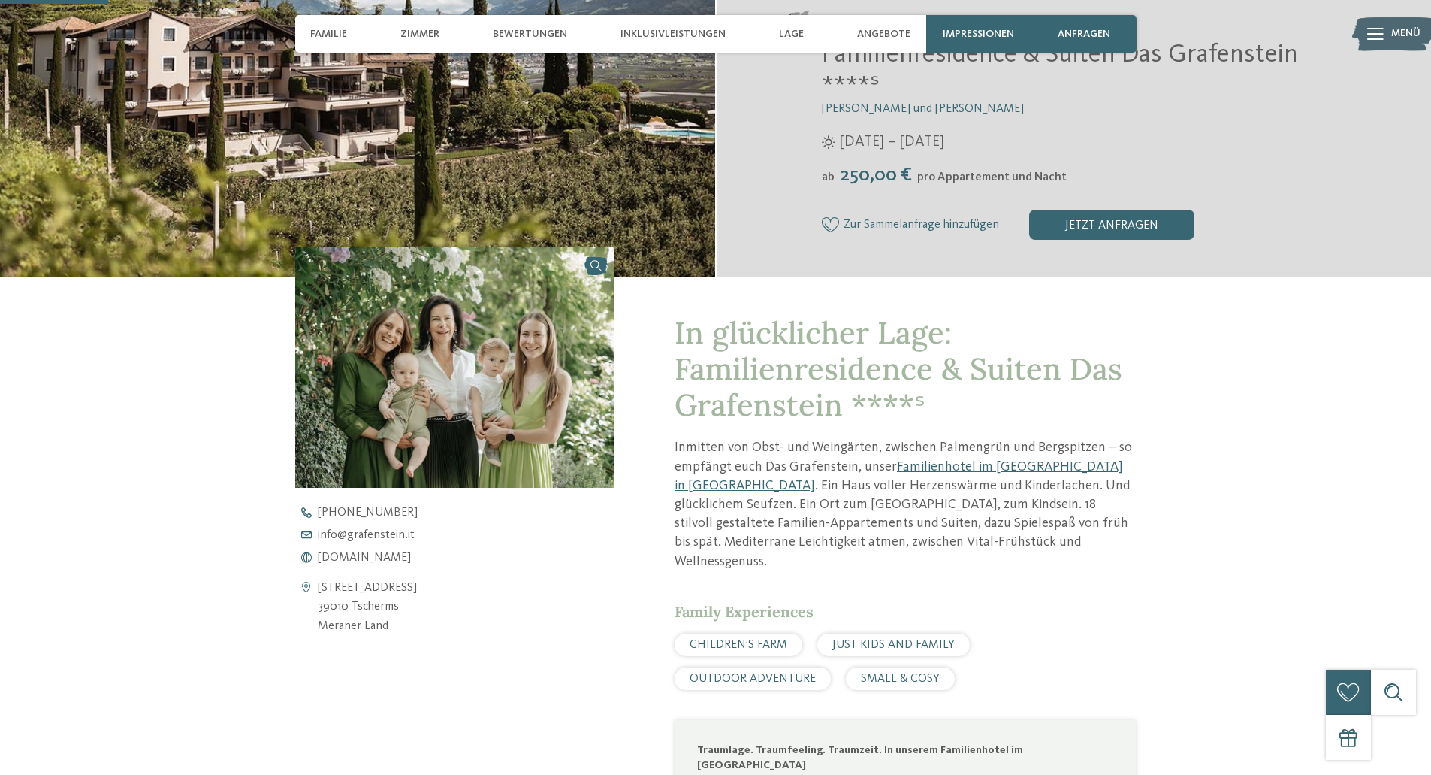
scroll to position [376, 0]
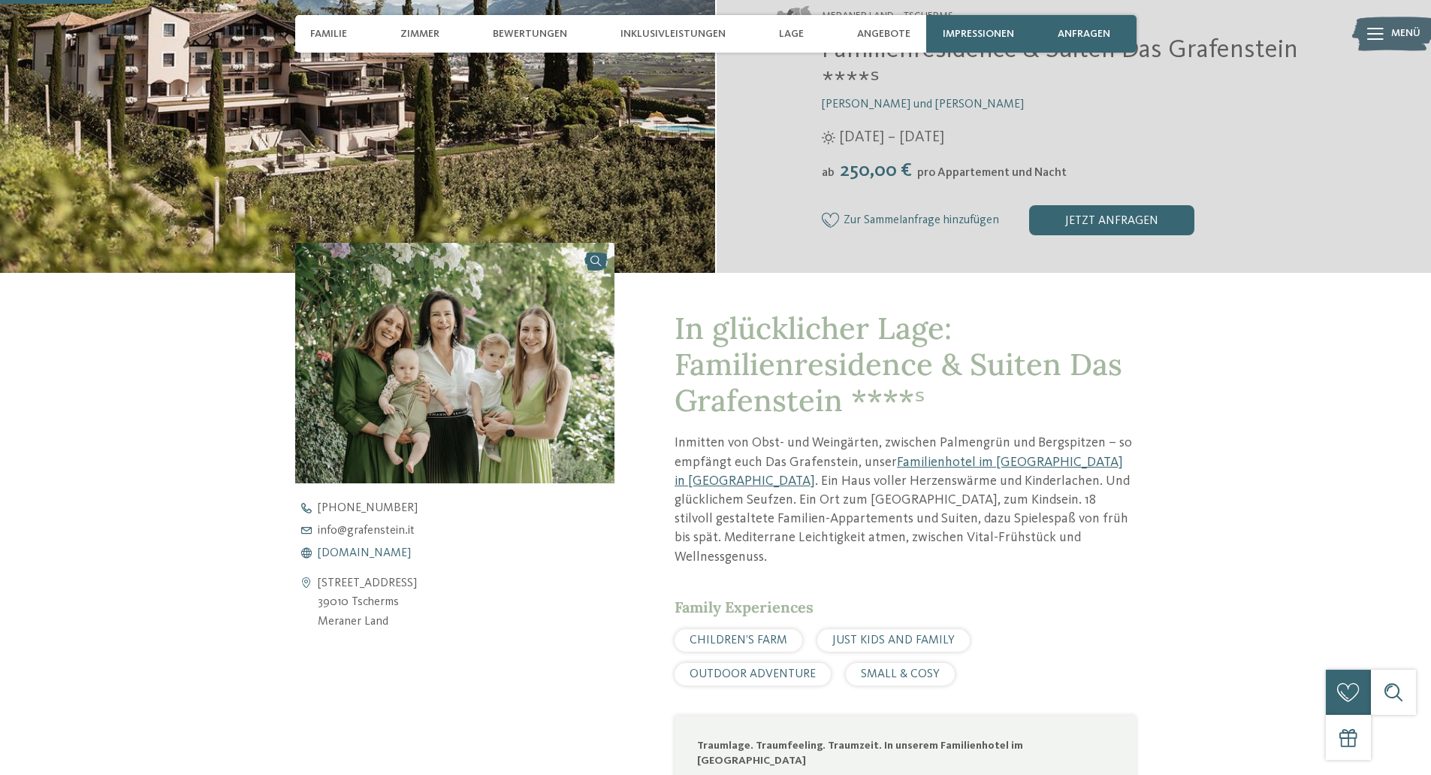
click at [397, 550] on span "[DOMAIN_NAME]" at bounding box center [364, 553] width 93 height 12
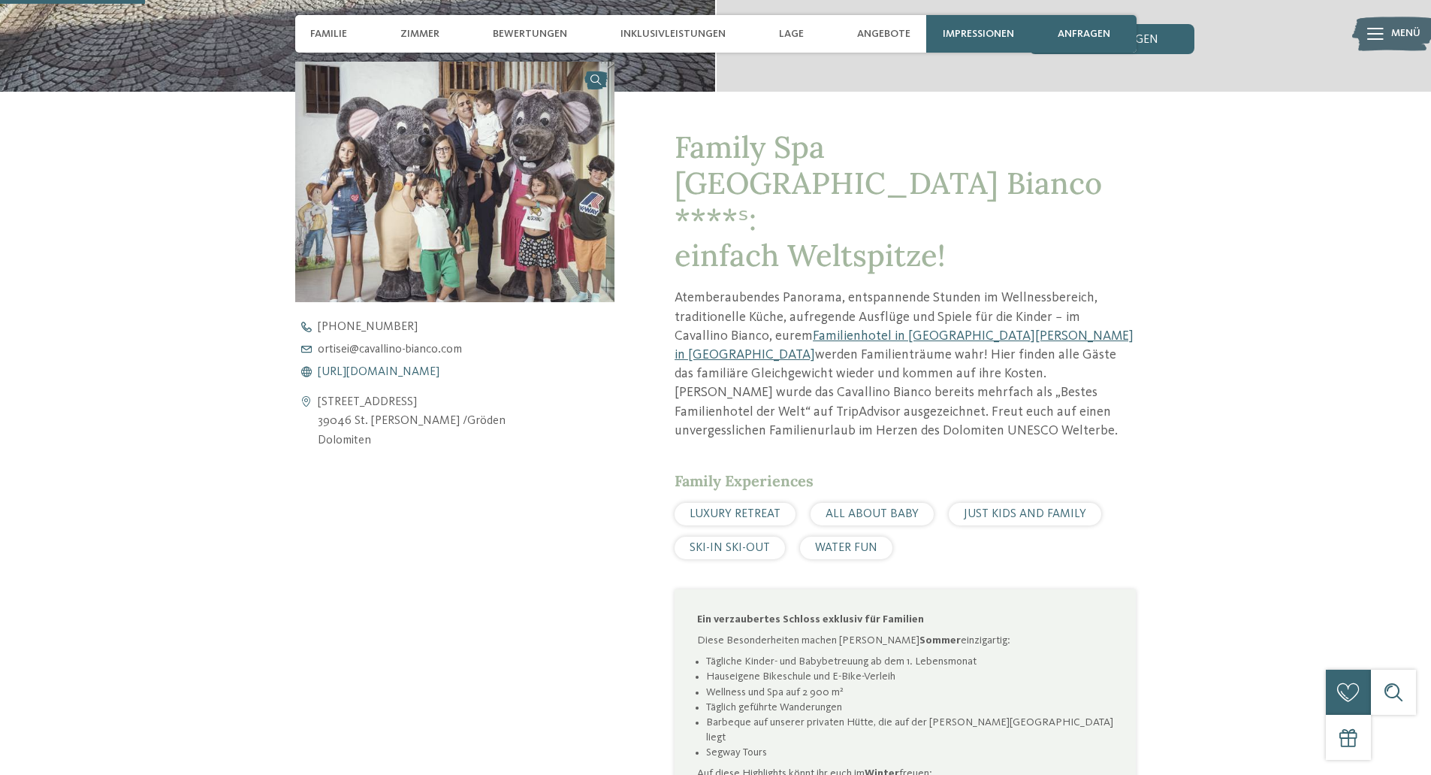
scroll to position [526, 0]
click at [439, 375] on span "[URL][DOMAIN_NAME]" at bounding box center [379, 371] width 122 height 12
